Goal: Information Seeking & Learning: Find specific fact

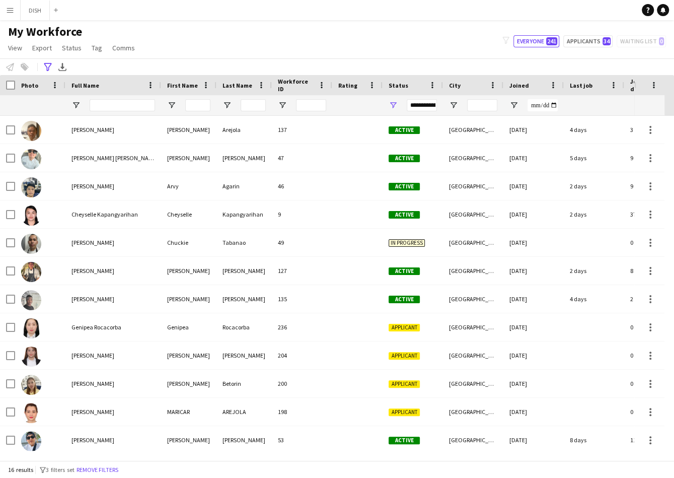
scroll to position [0, 52]
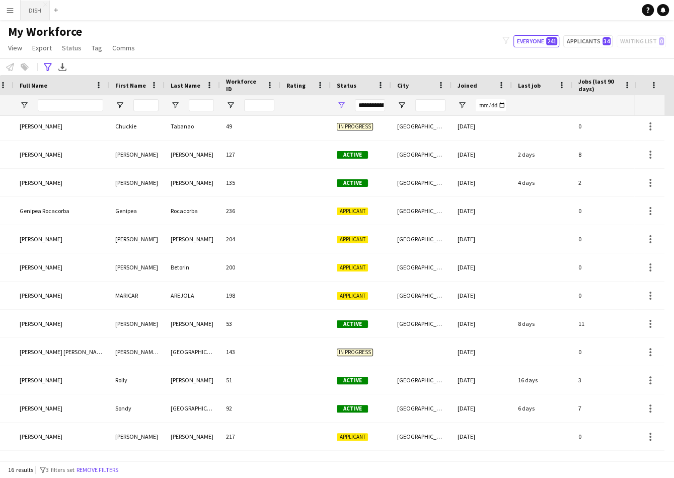
click at [27, 6] on button "DISH Close" at bounding box center [35, 11] width 29 height 20
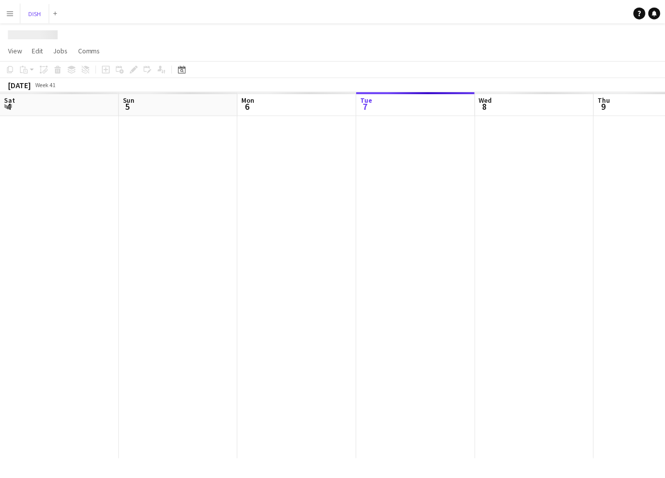
scroll to position [0, 241]
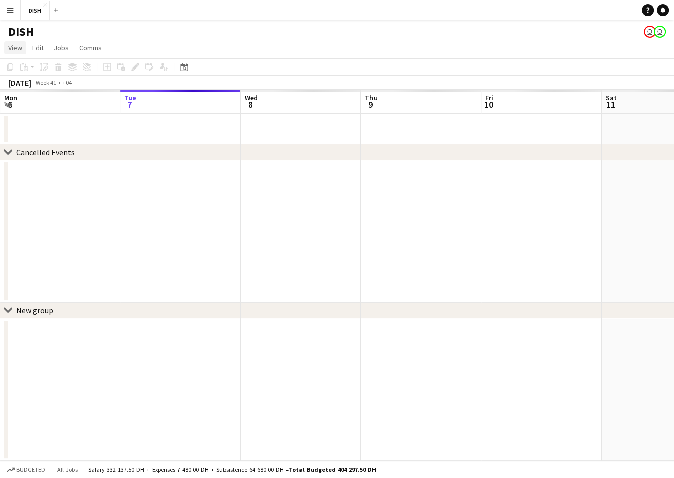
click at [17, 49] on span "View" at bounding box center [15, 47] width 14 height 9
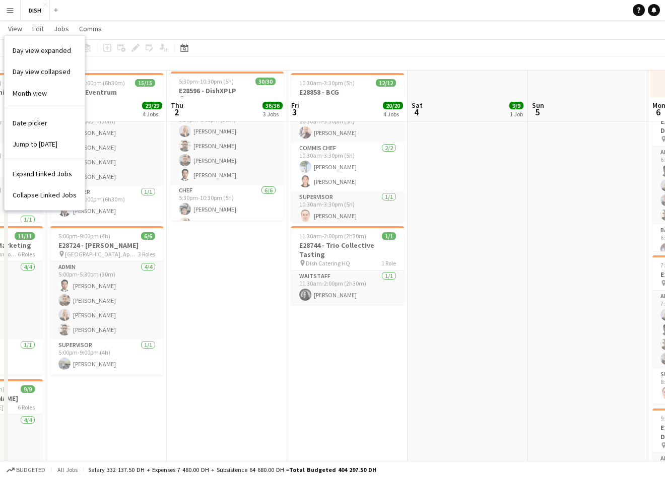
scroll to position [418, 0]
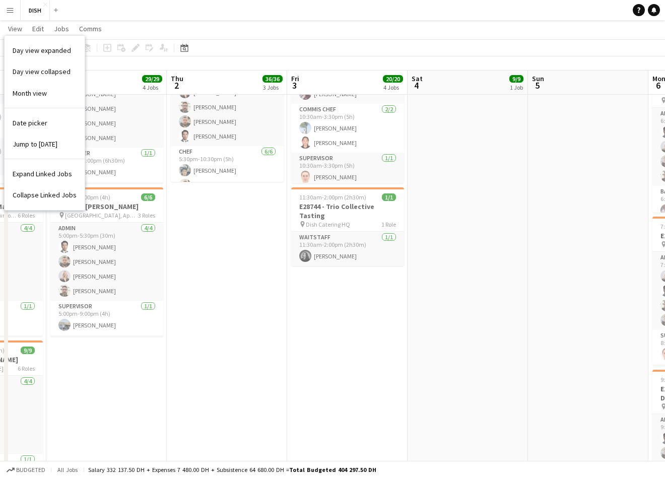
click at [444, 320] on app-date-cell "4:30pm-9:30pm (5h) 9/9 E28692 - [PERSON_NAME] pin [GEOGRAPHIC_DATA], Mirador La…" at bounding box center [467, 346] width 120 height 1302
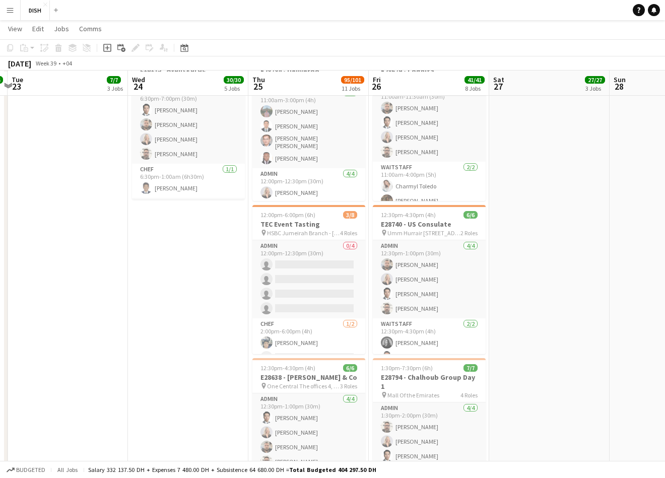
scroll to position [738, 0]
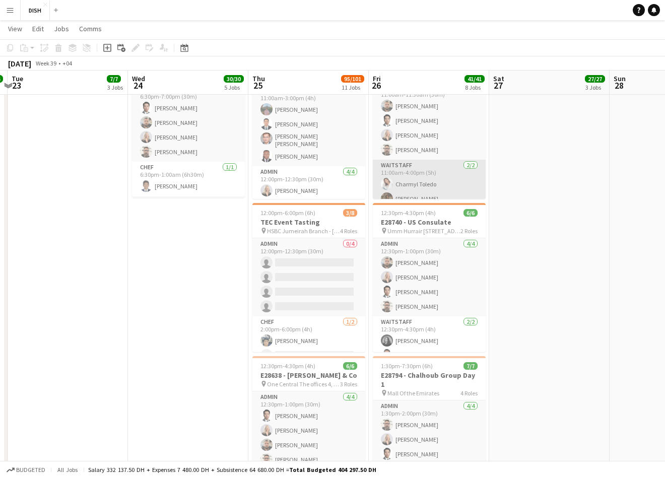
click at [429, 185] on app-card-role "Waitstaff [DATE] 11:00am-4:00pm (5h) Charmyl Toledo [PERSON_NAME]" at bounding box center [429, 184] width 113 height 49
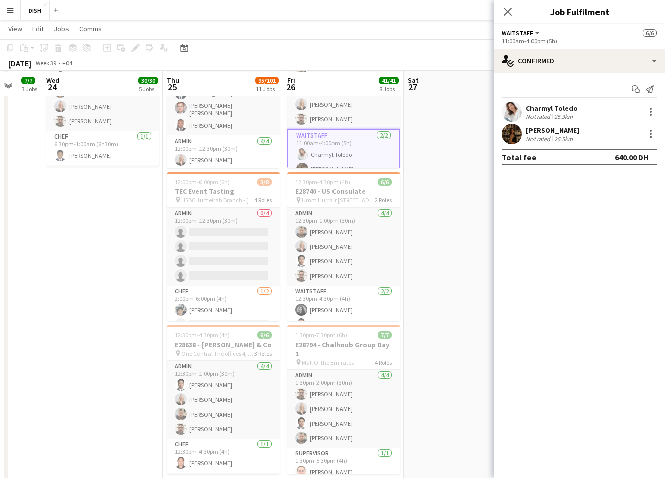
scroll to position [771, 0]
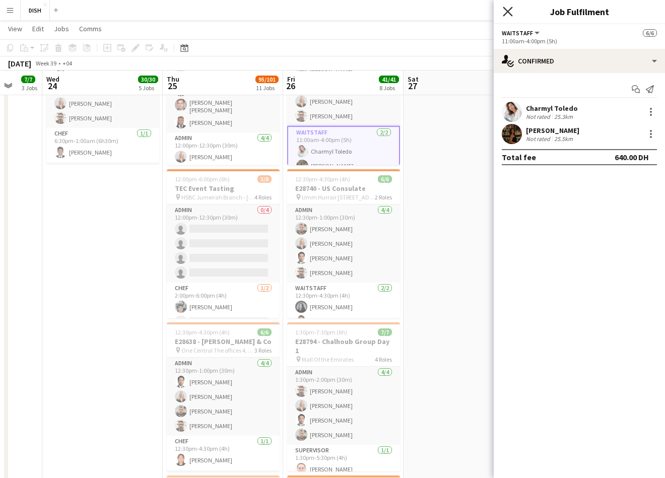
click at [508, 8] on icon "Close pop-in" at bounding box center [507, 12] width 10 height 10
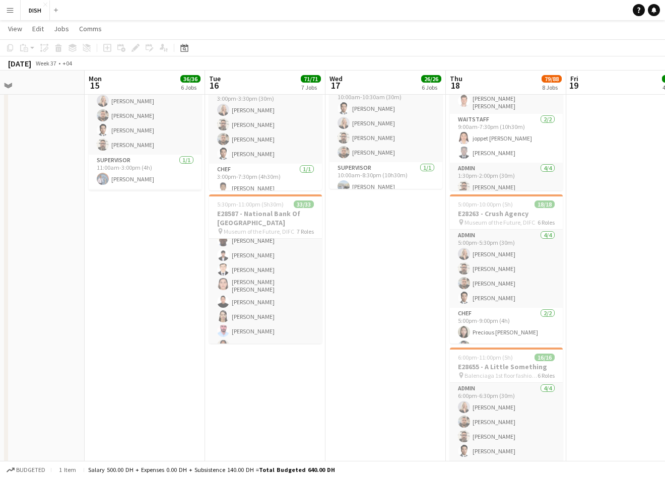
scroll to position [517, 0]
click at [34, 6] on button "DISH Close" at bounding box center [35, 11] width 29 height 20
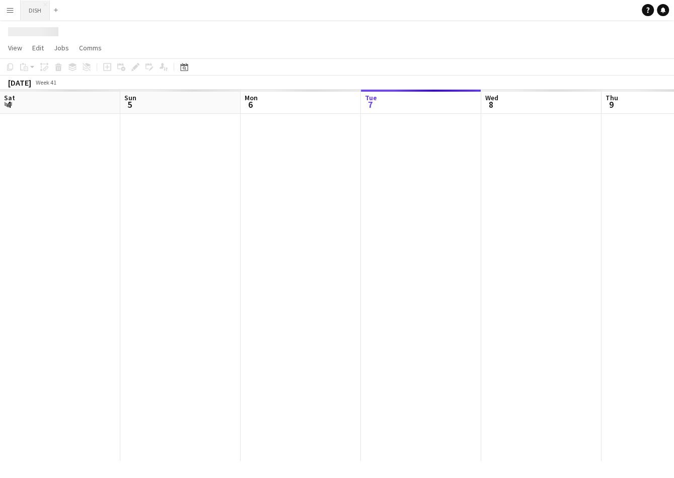
scroll to position [0, 241]
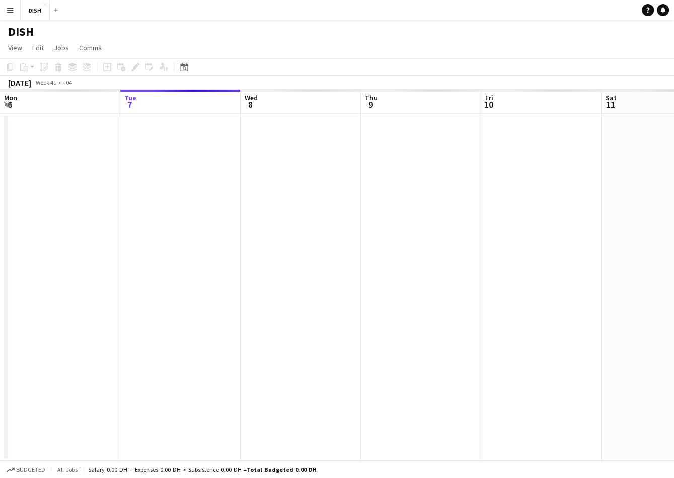
click at [11, 12] on app-icon "Menu" at bounding box center [10, 10] width 8 height 8
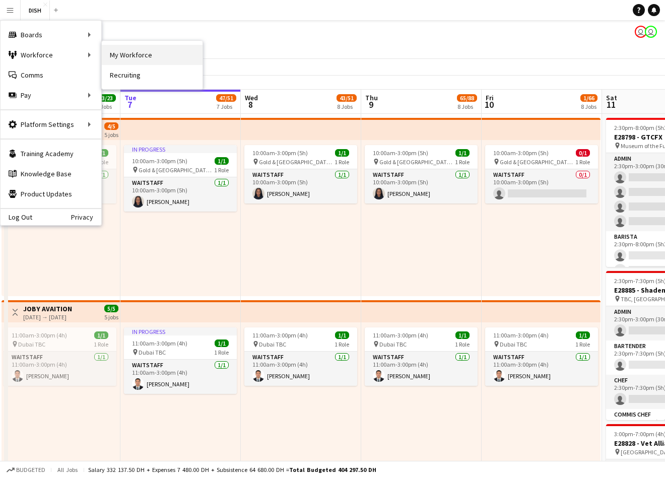
click at [126, 49] on link "My Workforce" at bounding box center [152, 55] width 101 height 20
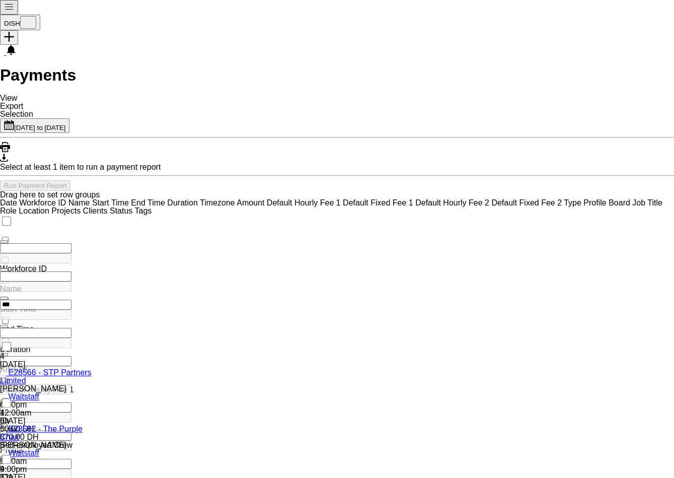
click at [13, 14] on button "Menu" at bounding box center [9, 7] width 18 height 15
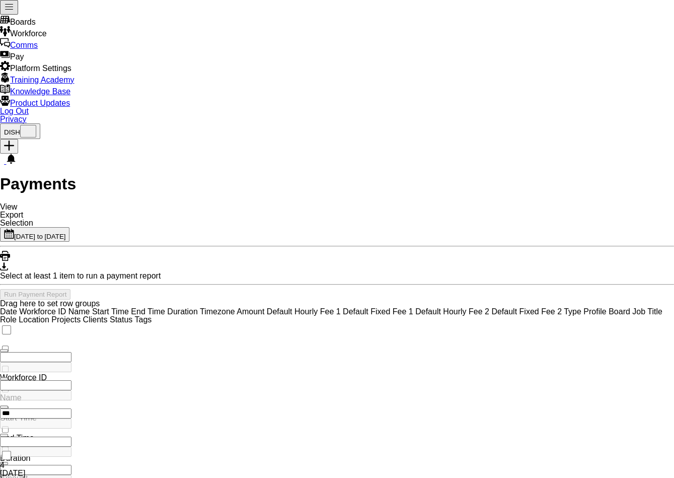
click at [33, 202] on app-page-menu "View Customise view Customise filters Reset Filters Reset View Reset All Export…" at bounding box center [16, 214] width 33 height 25
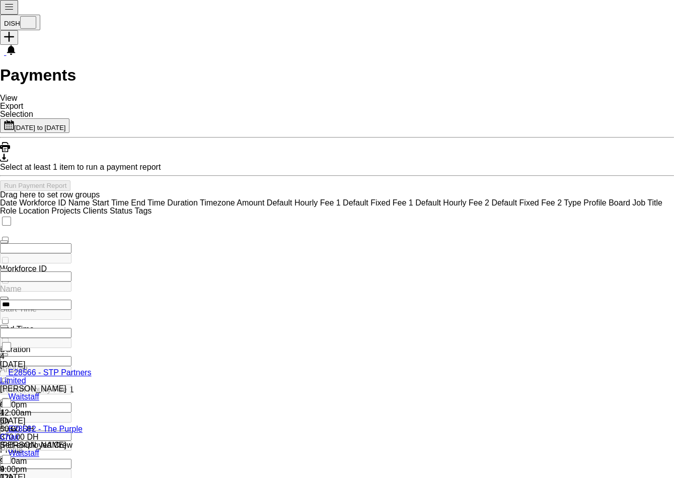
click at [26, 15] on button "DISH Close" at bounding box center [20, 23] width 40 height 16
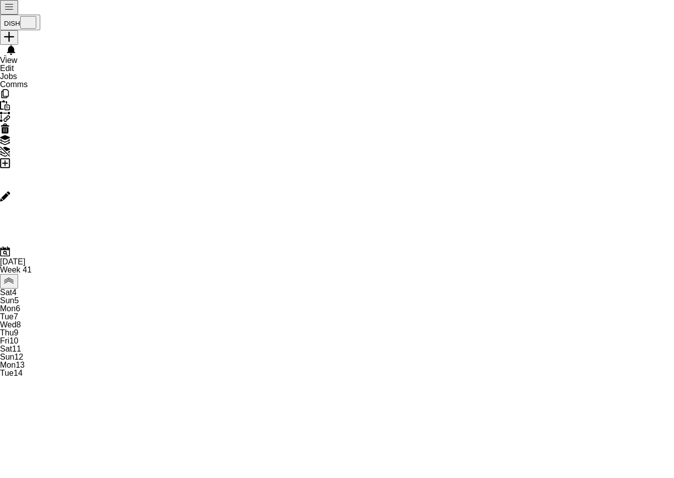
scroll to position [0, 241]
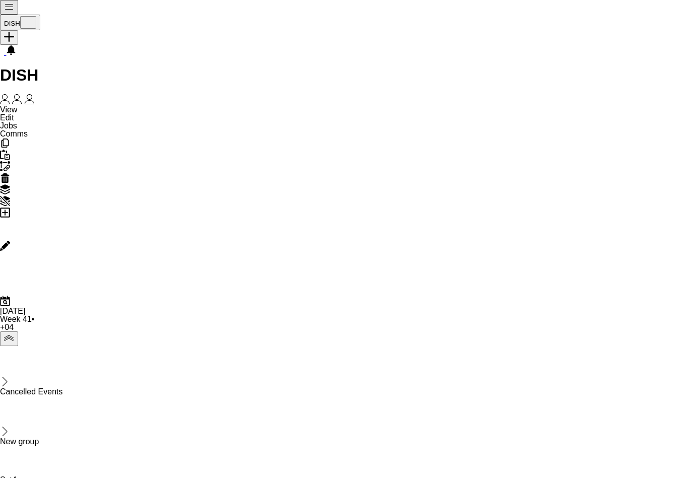
click at [3, 9] on button "Menu" at bounding box center [9, 7] width 18 height 15
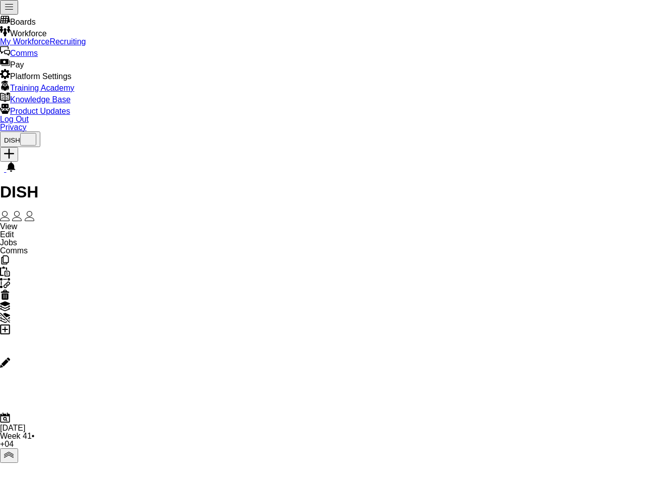
click at [49, 46] on link "My Workforce" at bounding box center [24, 41] width 49 height 9
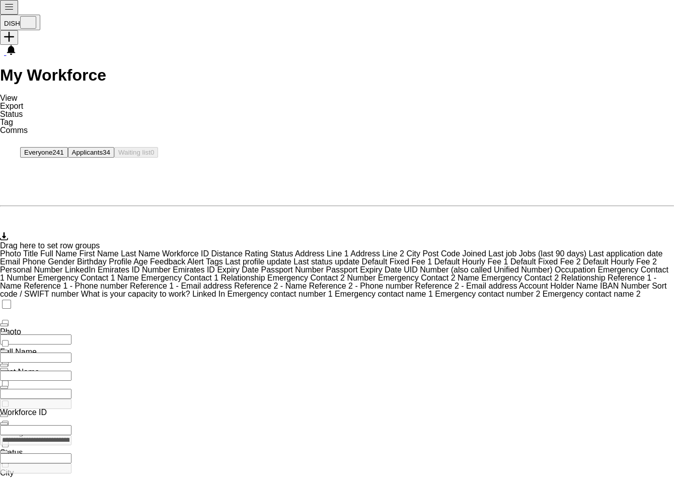
click at [71, 334] on input "Full Name Filter Input" at bounding box center [35, 339] width 71 height 10
type input "******"
click at [110, 412] on link "Remove filters" at bounding box center [84, 416] width 51 height 9
click at [96, 334] on div at bounding box center [48, 339] width 96 height 10
click at [71, 334] on input "Full Name Filter Input" at bounding box center [35, 339] width 71 height 10
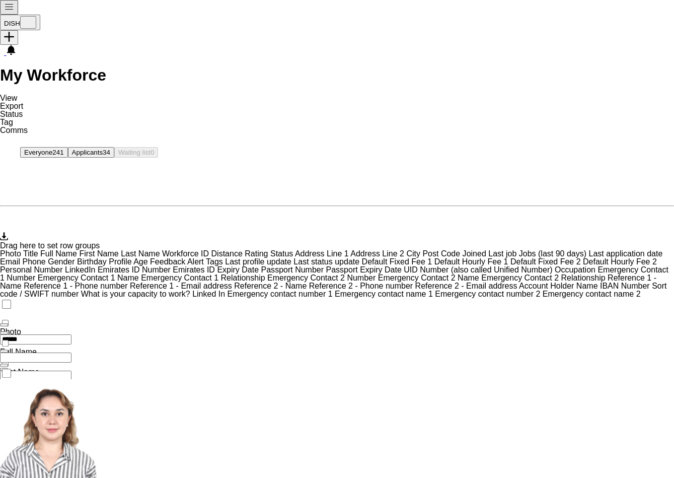
type input "******"
click at [96, 477] on div "Madina Niyazova" at bounding box center [48, 485] width 96 height 8
